Goal: Check status: Check status

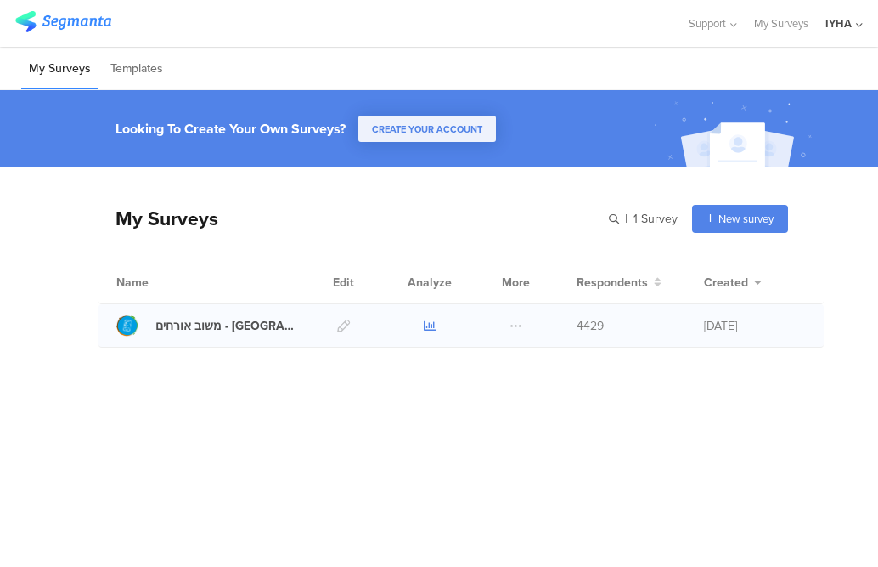
click at [430, 328] on icon at bounding box center [430, 325] width 13 height 13
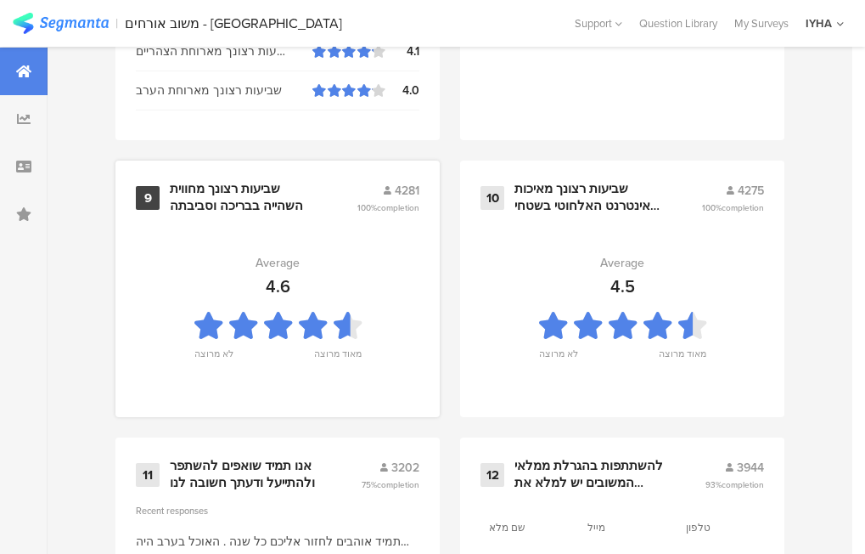
scroll to position [1972, 0]
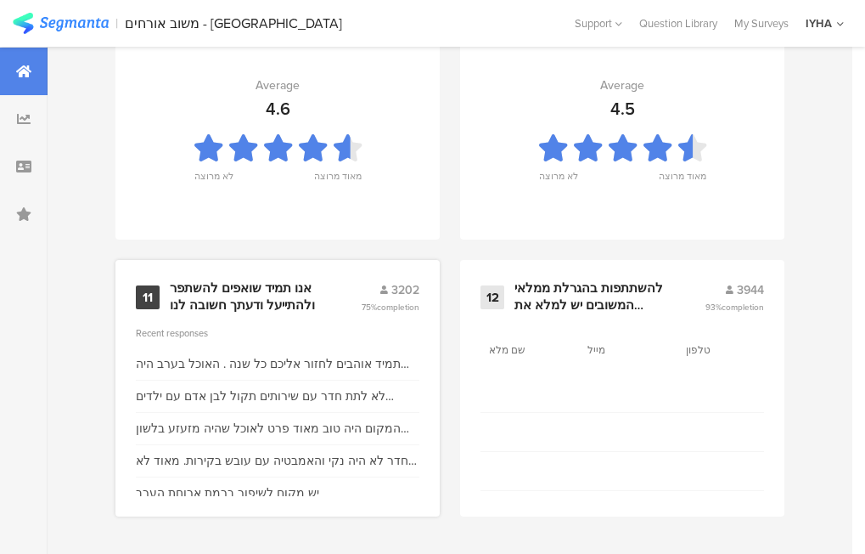
click at [227, 288] on div "אנו תמיד שואפים להשתפר ולהתייעל ודעתך חשובה לנו" at bounding box center [245, 296] width 150 height 33
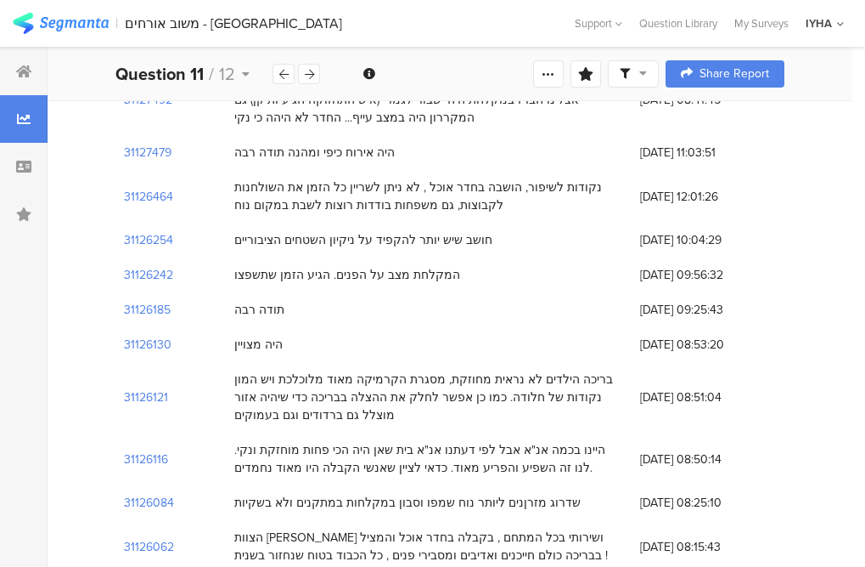
scroll to position [1614, 0]
